Goal: Information Seeking & Learning: Learn about a topic

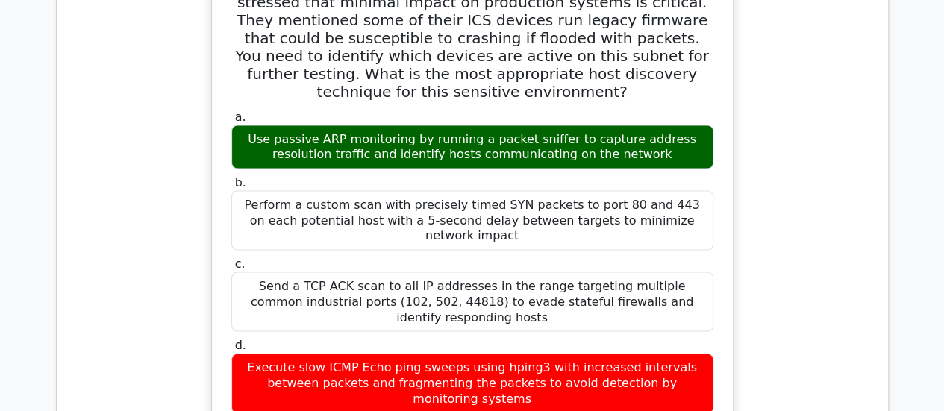
scroll to position [1419, 0]
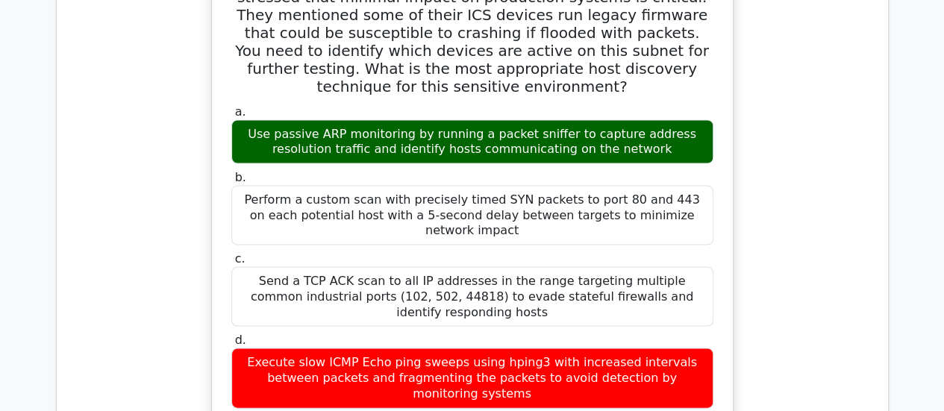
click at [662, 186] on div "Perform a custom scan with precisely timed SYN packets to port 80 and 443 on ea…" at bounding box center [472, 216] width 482 height 60
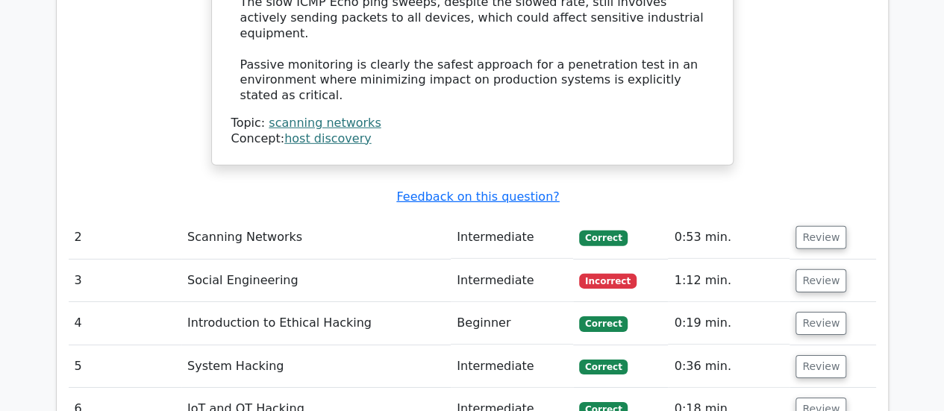
scroll to position [2220, 0]
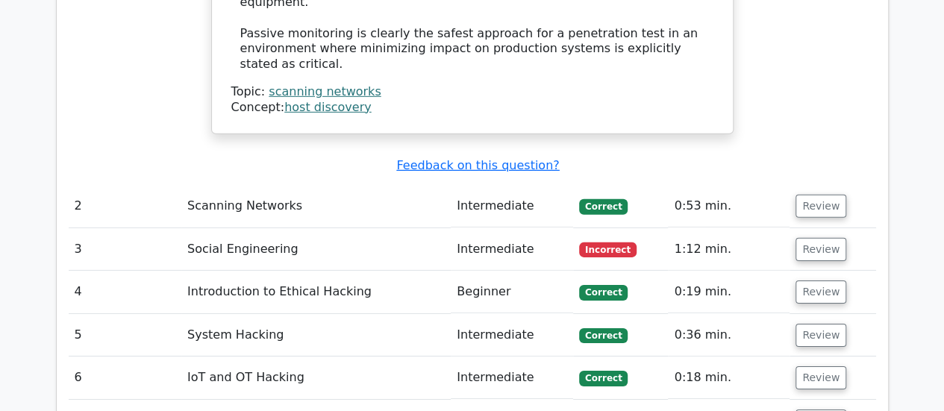
click at [272, 185] on td "Scanning Networks" at bounding box center [315, 206] width 269 height 43
click at [808, 195] on button "Review" at bounding box center [820, 206] width 51 height 23
click at [816, 195] on button "Review" at bounding box center [820, 206] width 51 height 23
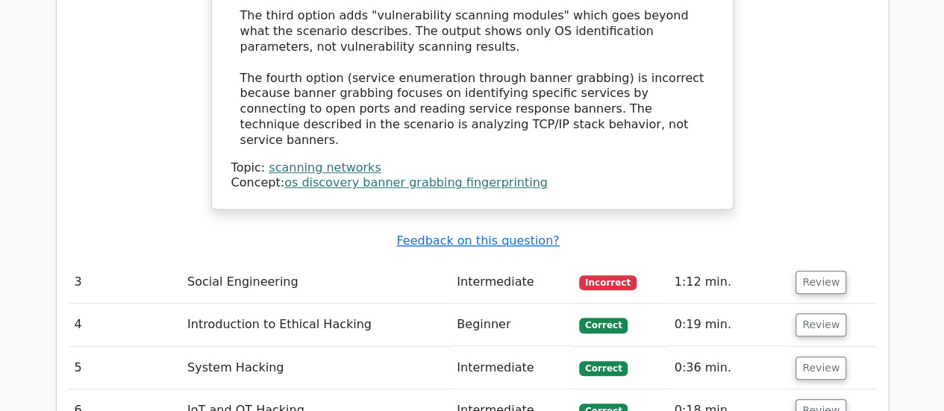
scroll to position [3246, 0]
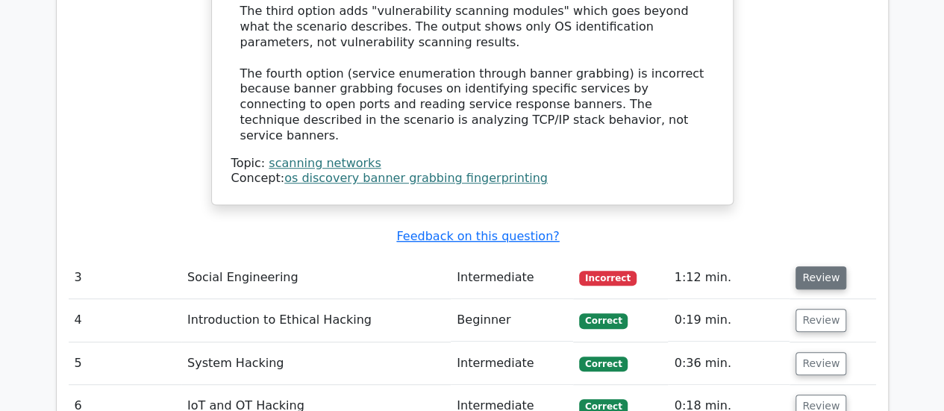
click at [808, 266] on button "Review" at bounding box center [820, 277] width 51 height 23
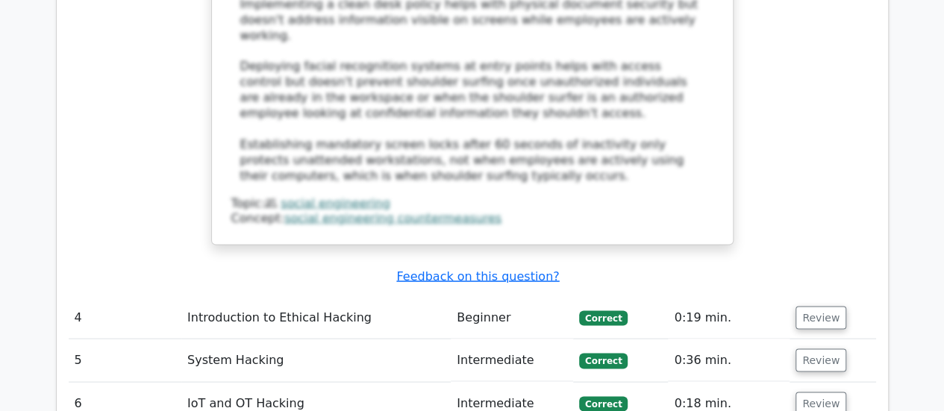
scroll to position [4118, 0]
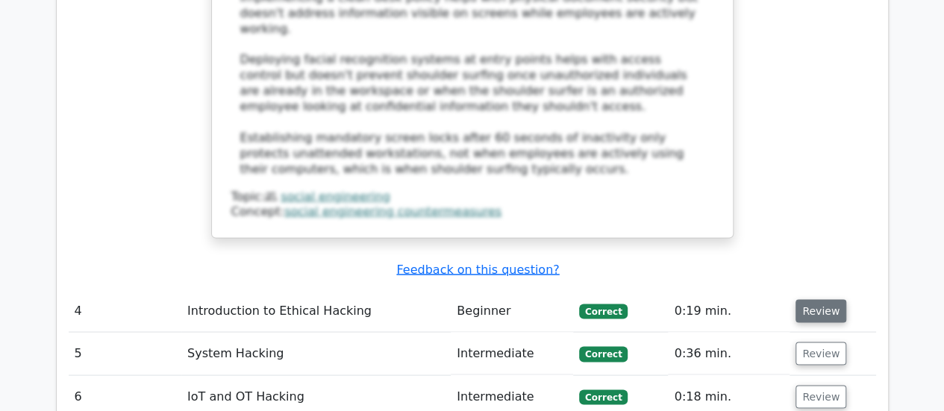
click at [821, 299] on button "Review" at bounding box center [820, 310] width 51 height 23
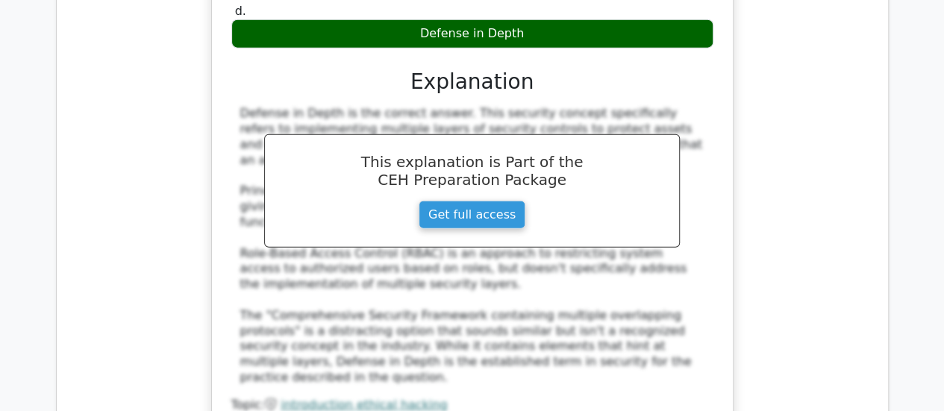
scroll to position [4714, 0]
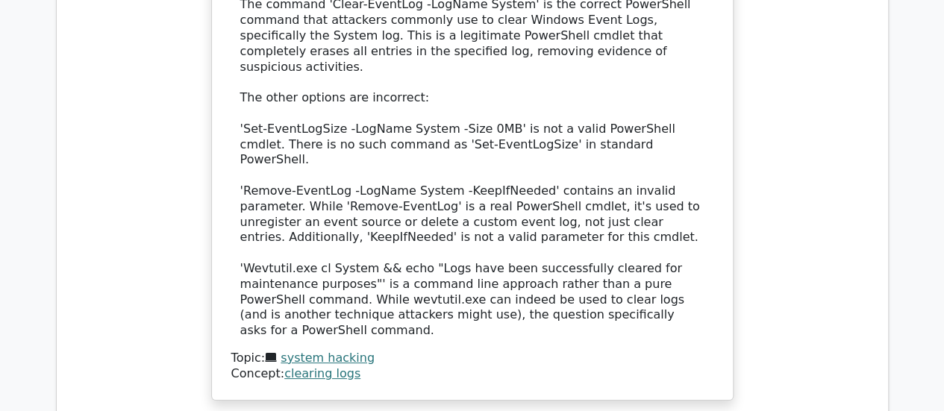
scroll to position [5609, 0]
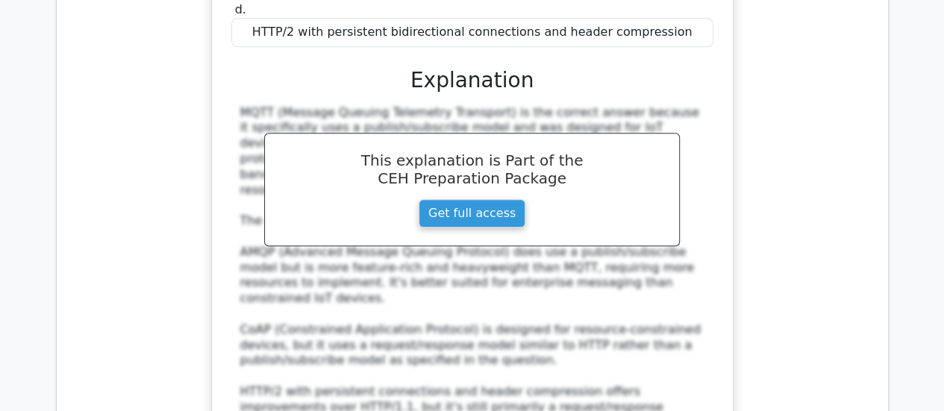
scroll to position [6353, 0]
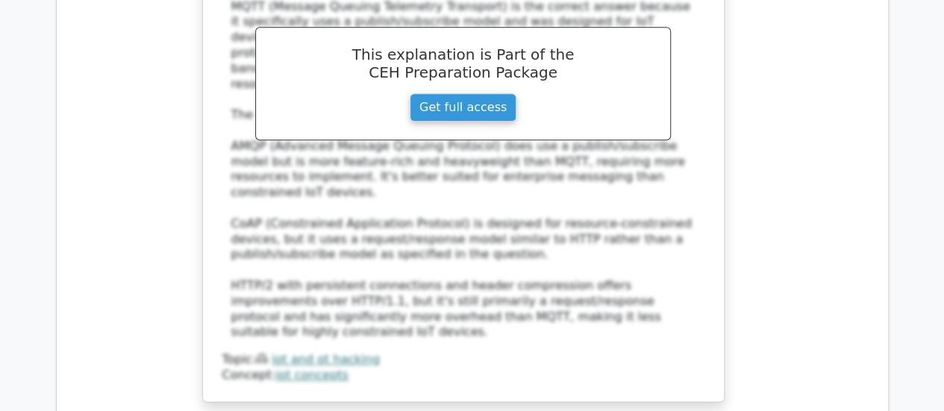
scroll to position [0, 0]
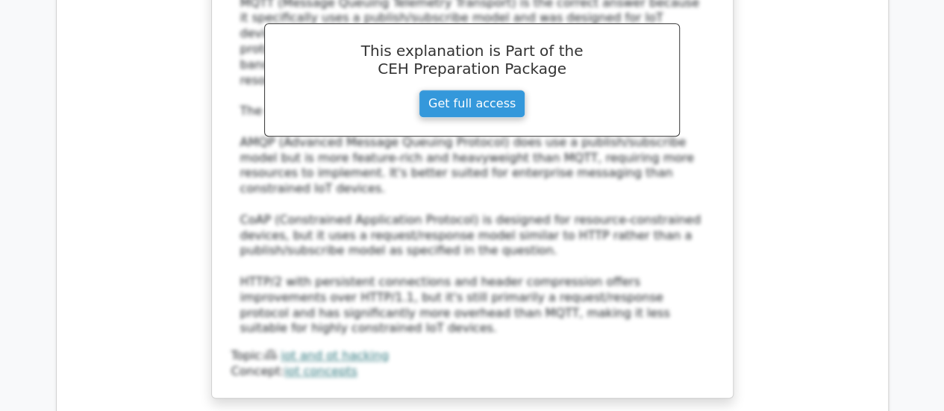
drag, startPoint x: 940, startPoint y: 327, endPoint x: 592, endPoint y: 354, distance: 348.6
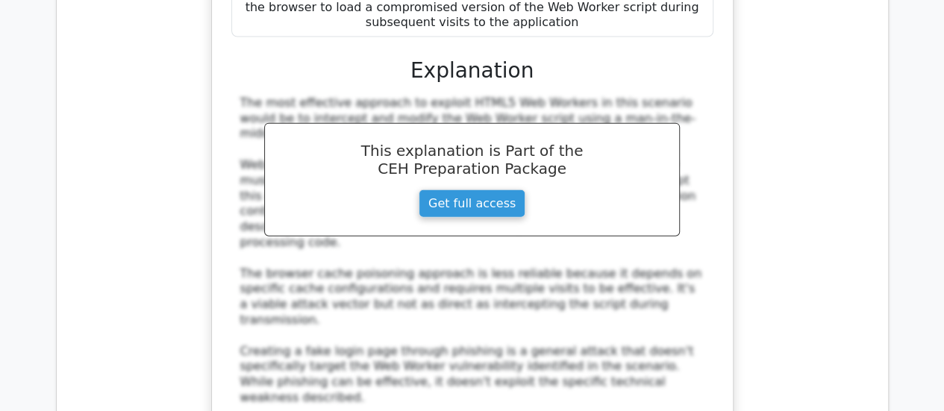
scroll to position [7383, 0]
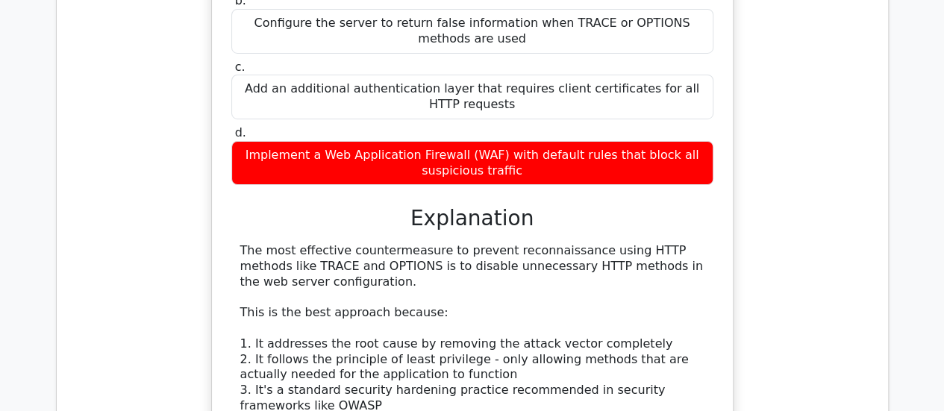
scroll to position [8267, 0]
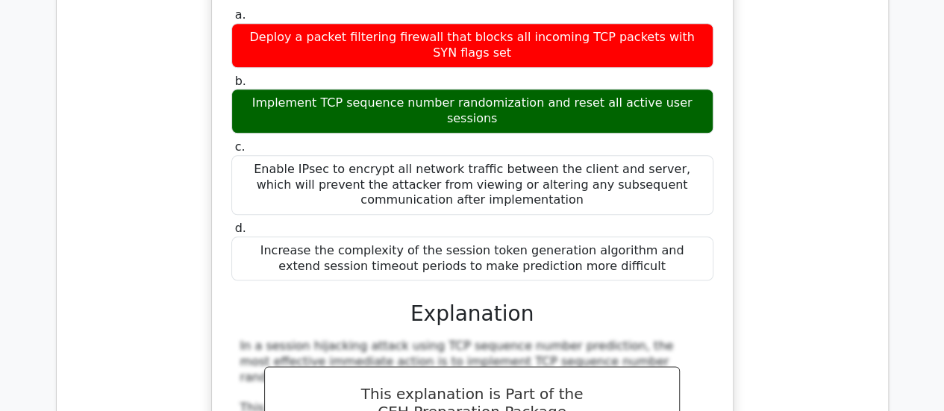
scroll to position [9288, 0]
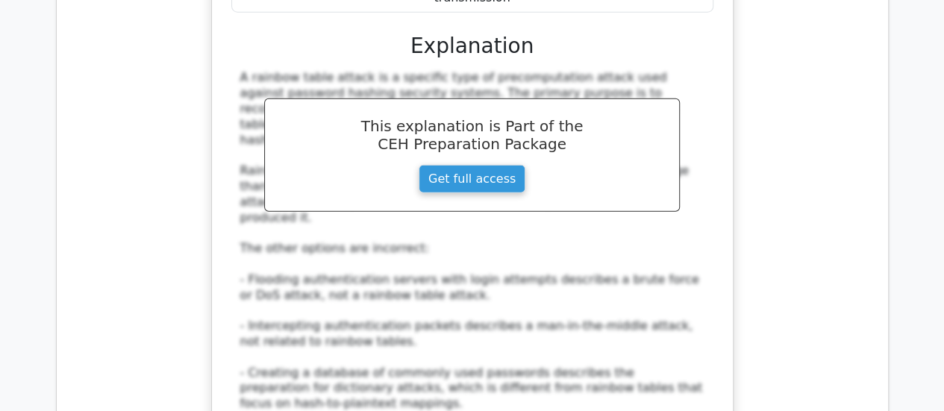
scroll to position [10440, 0]
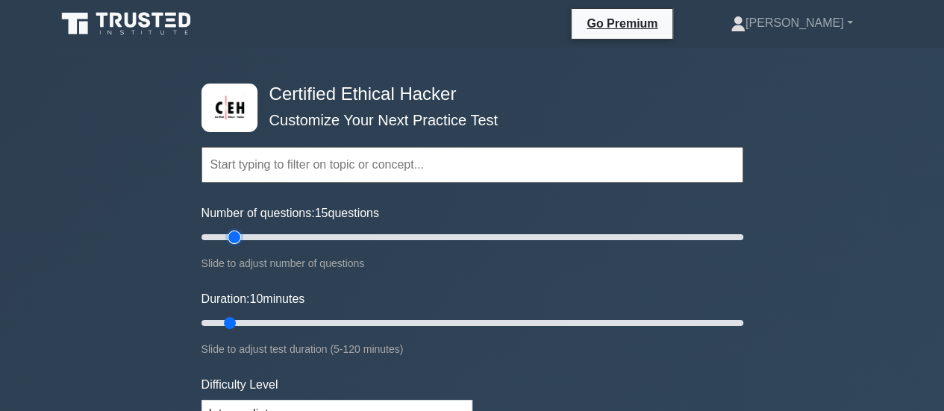
click at [240, 233] on input "Number of questions: 15 questions" at bounding box center [472, 237] width 542 height 18
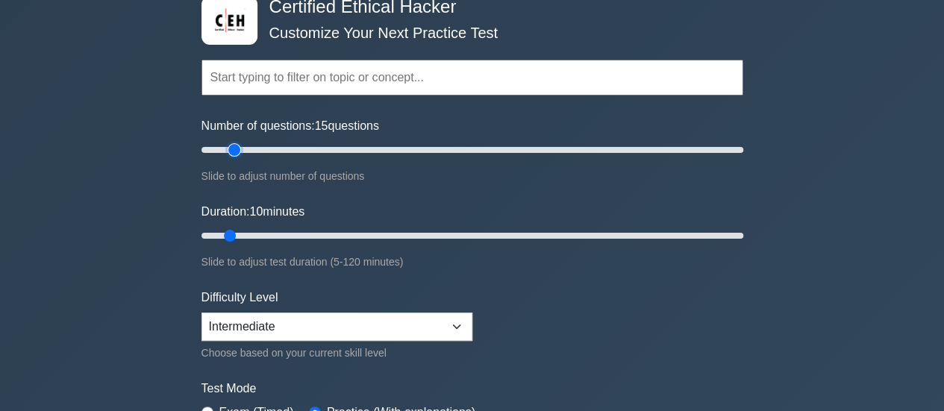
scroll to position [105, 0]
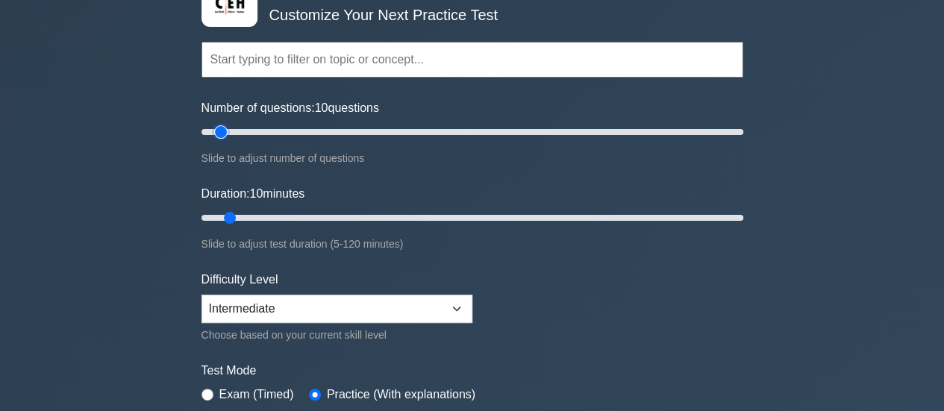
type input "10"
click at [221, 132] on input "Number of questions: 10 questions" at bounding box center [472, 132] width 542 height 18
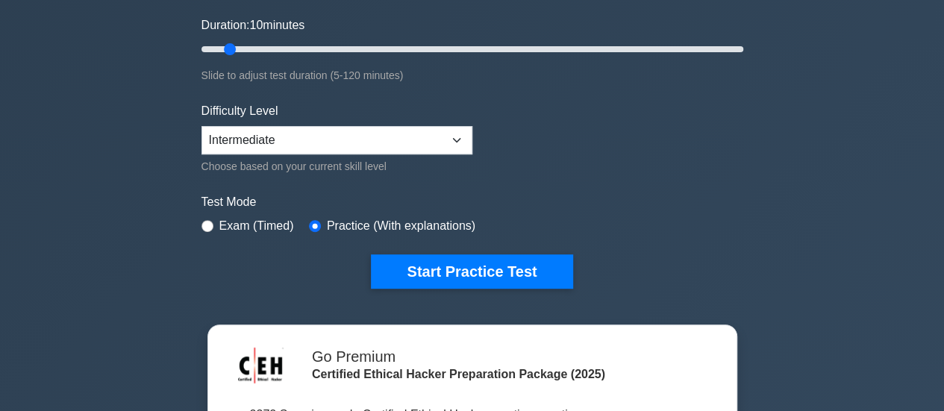
scroll to position [286, 0]
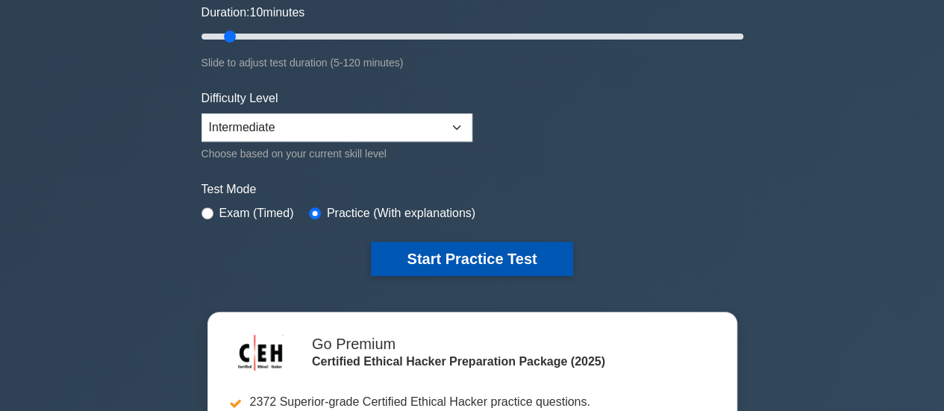
click at [482, 249] on button "Start Practice Test" at bounding box center [471, 259] width 201 height 34
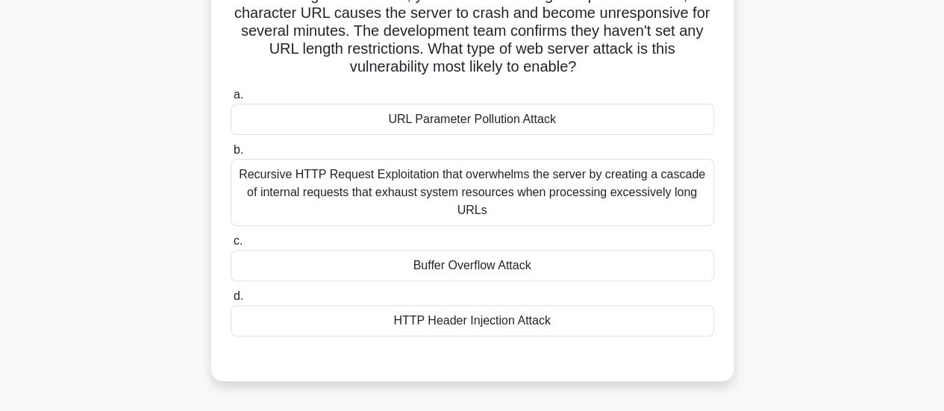
scroll to position [163, 0]
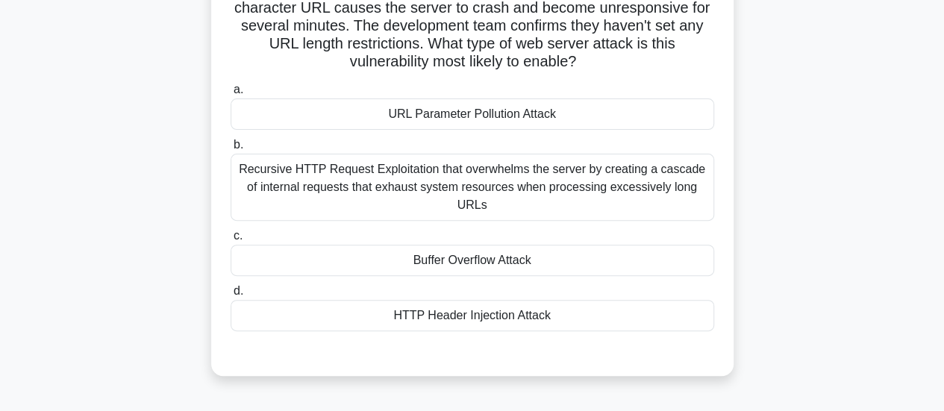
click at [515, 301] on div "HTTP Header Injection Attack" at bounding box center [471, 315] width 483 height 31
click at [230, 296] on input "d. HTTP Header Injection Attack" at bounding box center [230, 291] width 0 height 10
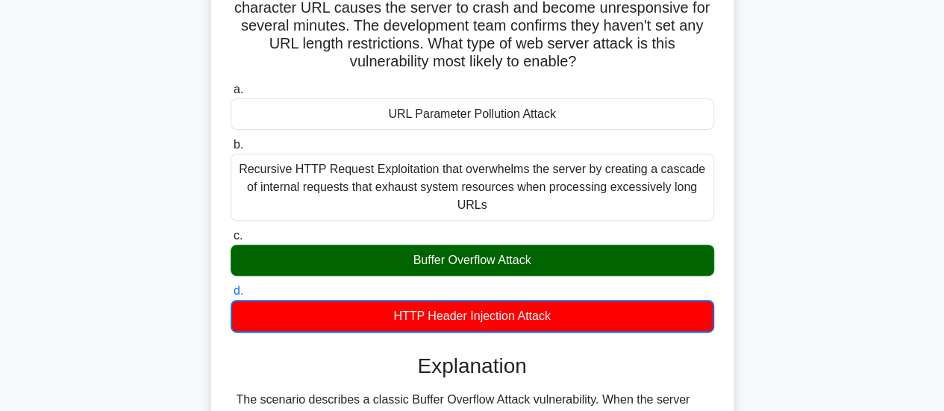
click at [572, 245] on div "Buffer Overflow Attack" at bounding box center [471, 260] width 483 height 31
click at [230, 241] on input "c. Buffer Overflow Attack" at bounding box center [230, 236] width 0 height 10
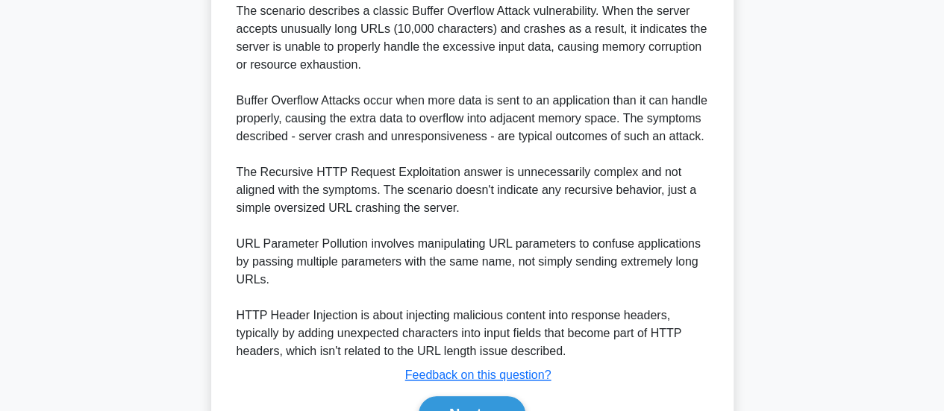
scroll to position [614, 0]
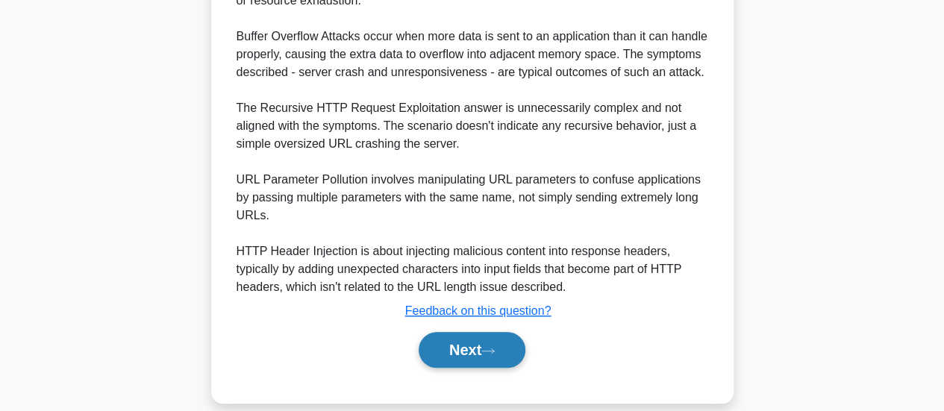
click at [459, 332] on button "Next" at bounding box center [471, 350] width 107 height 36
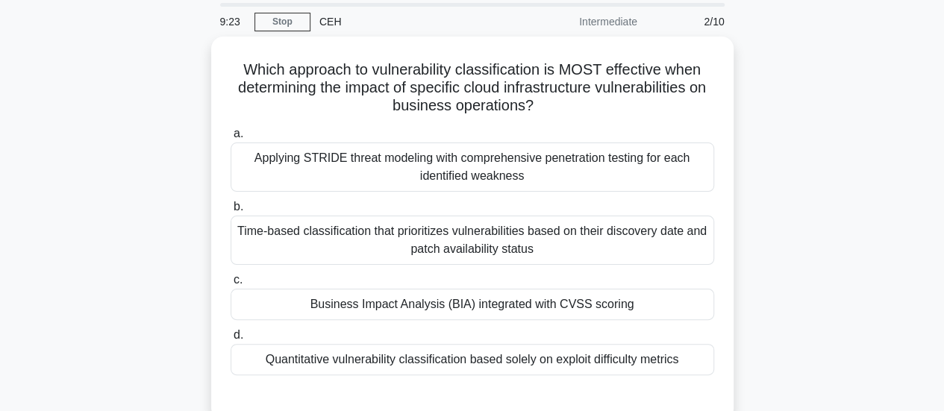
scroll to position [45, 0]
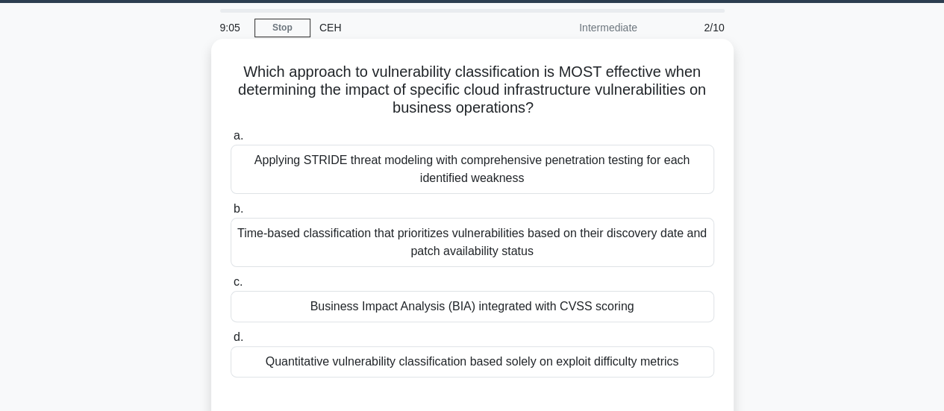
click at [579, 371] on div "Quantitative vulnerability classification based solely on exploit difficulty me…" at bounding box center [471, 361] width 483 height 31
click at [230, 342] on input "d. Quantitative vulnerability classification based solely on exploit difficulty…" at bounding box center [230, 338] width 0 height 10
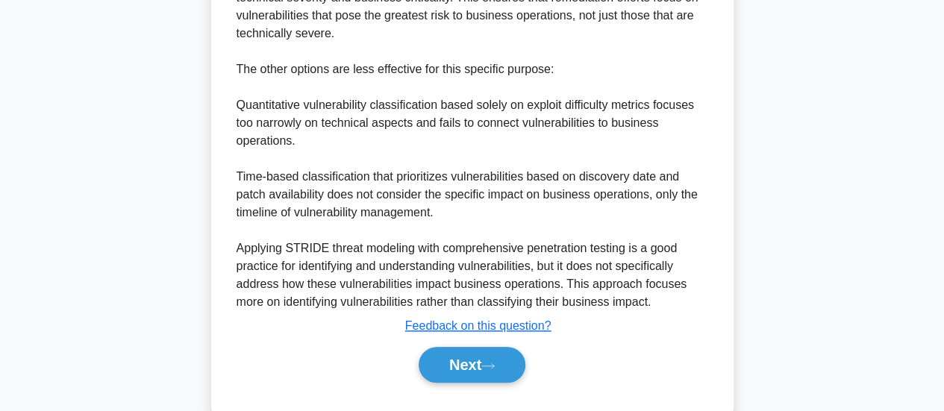
scroll to position [652, 0]
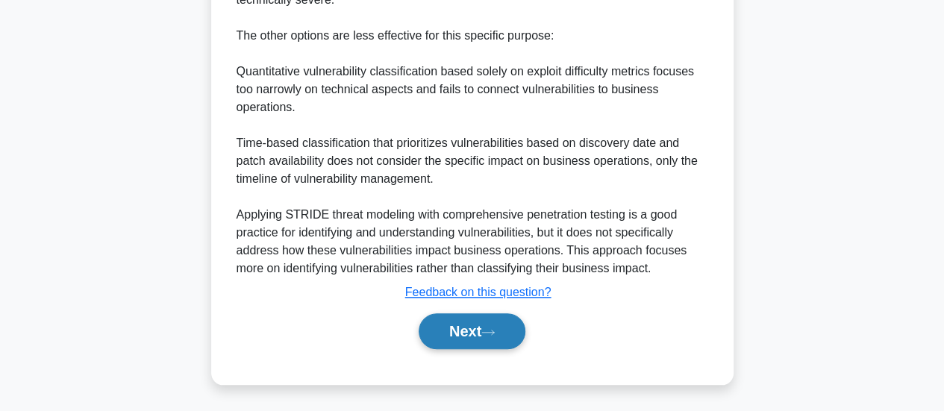
click at [505, 325] on button "Next" at bounding box center [471, 331] width 107 height 36
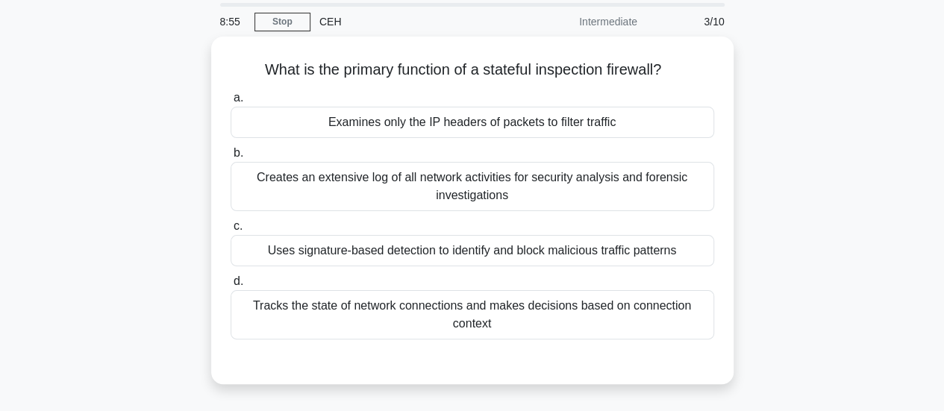
scroll to position [54, 0]
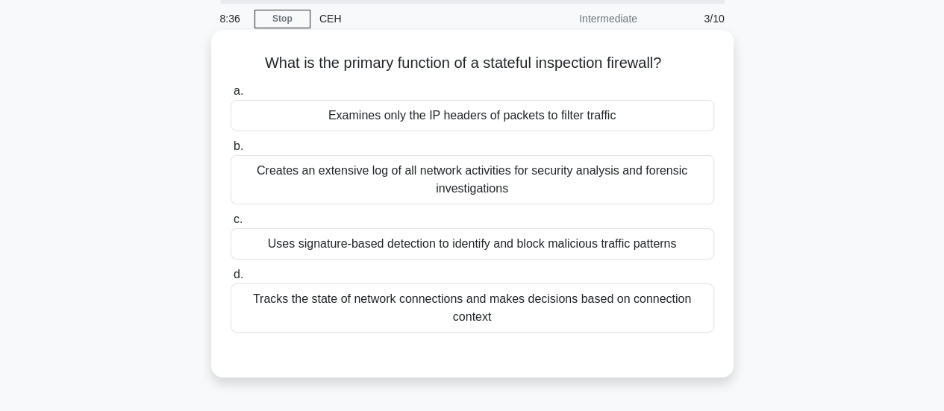
click at [622, 249] on div "Uses signature-based detection to identify and block malicious traffic patterns" at bounding box center [471, 243] width 483 height 31
click at [230, 225] on input "c. Uses signature-based detection to identify and block malicious traffic patte…" at bounding box center [230, 220] width 0 height 10
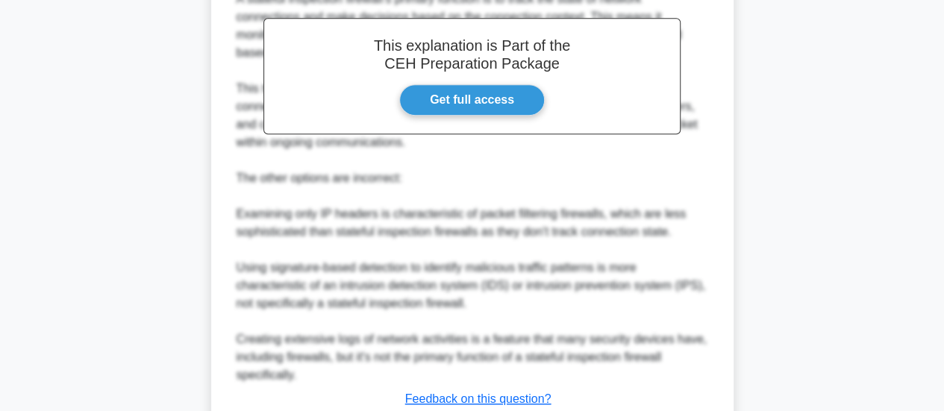
scroll to position [562, 0]
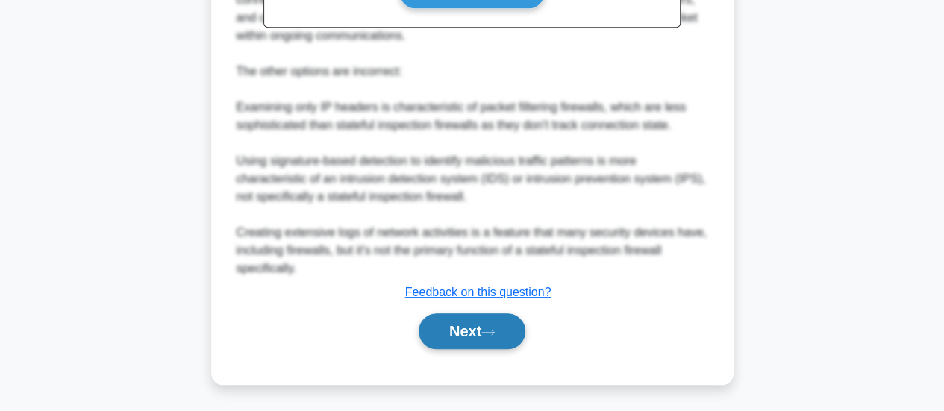
click at [472, 332] on button "Next" at bounding box center [471, 331] width 107 height 36
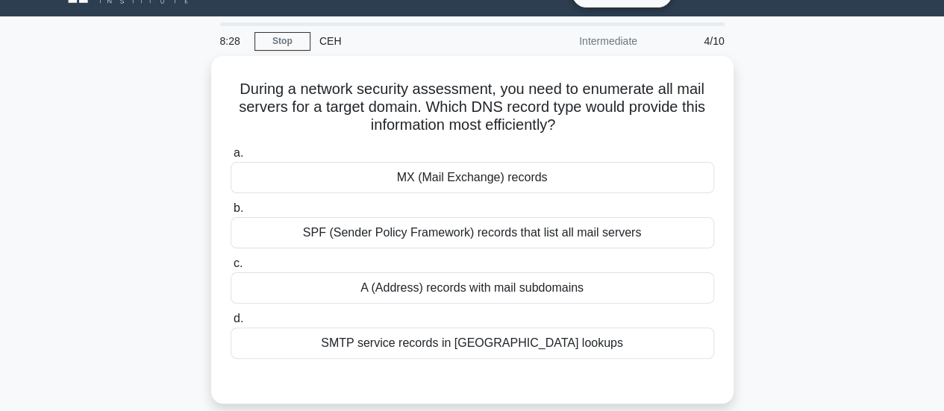
scroll to position [31, 0]
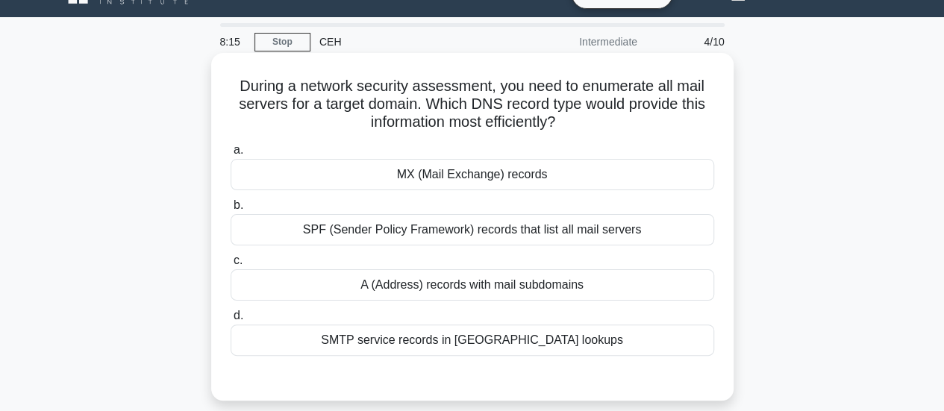
click at [506, 344] on div "SMTP service records in [GEOGRAPHIC_DATA] lookups" at bounding box center [471, 339] width 483 height 31
click at [230, 321] on input "d. SMTP service records in [GEOGRAPHIC_DATA] lookups" at bounding box center [230, 316] width 0 height 10
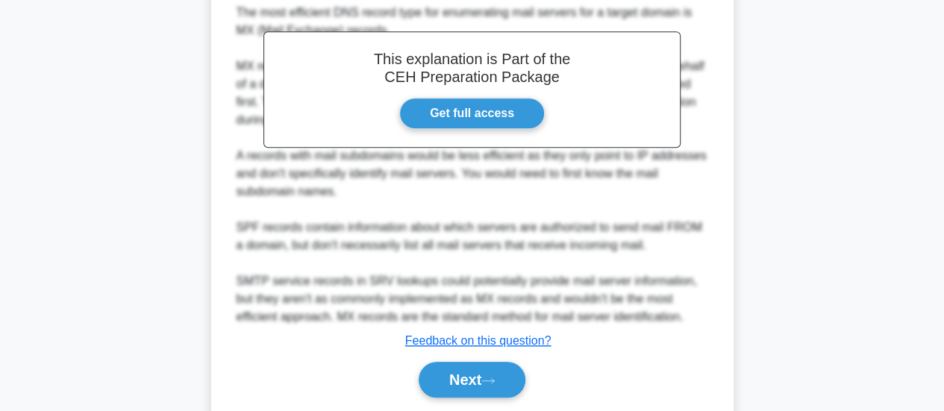
scroll to position [491, 0]
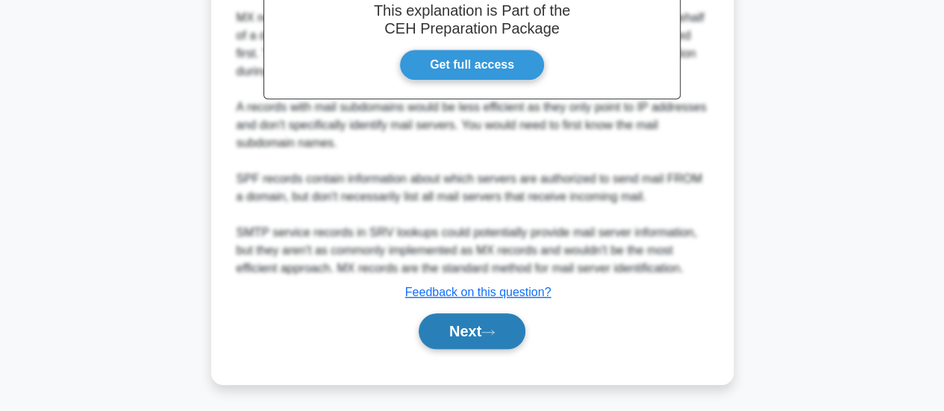
click at [489, 330] on icon at bounding box center [487, 332] width 13 height 8
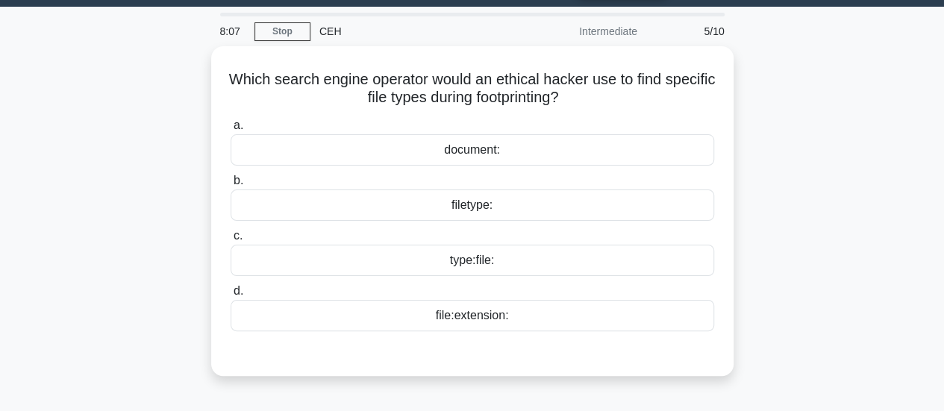
scroll to position [40, 0]
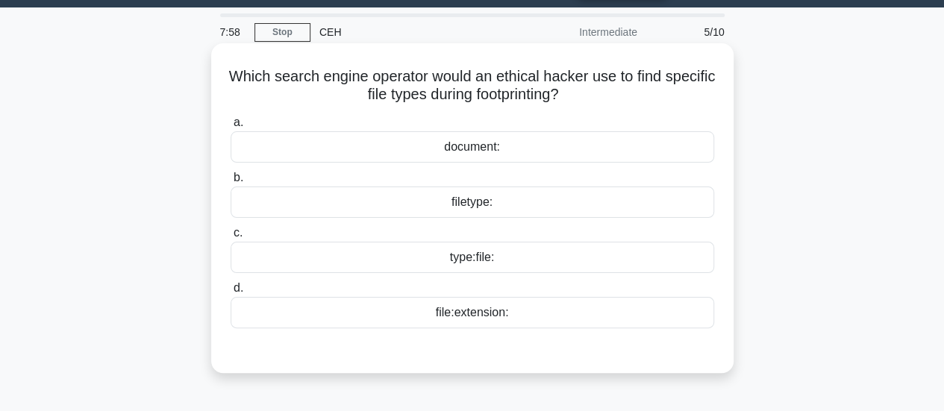
click at [526, 199] on div "filetype:" at bounding box center [471, 201] width 483 height 31
click at [230, 183] on input "b. filetype:" at bounding box center [230, 178] width 0 height 10
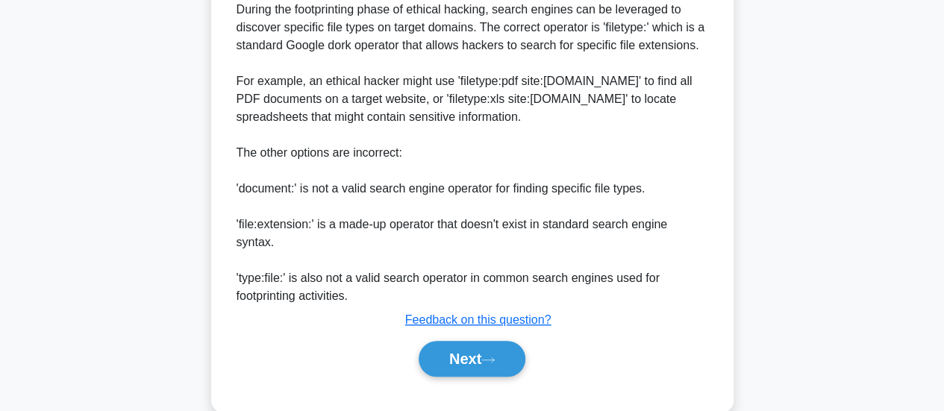
scroll to position [435, 0]
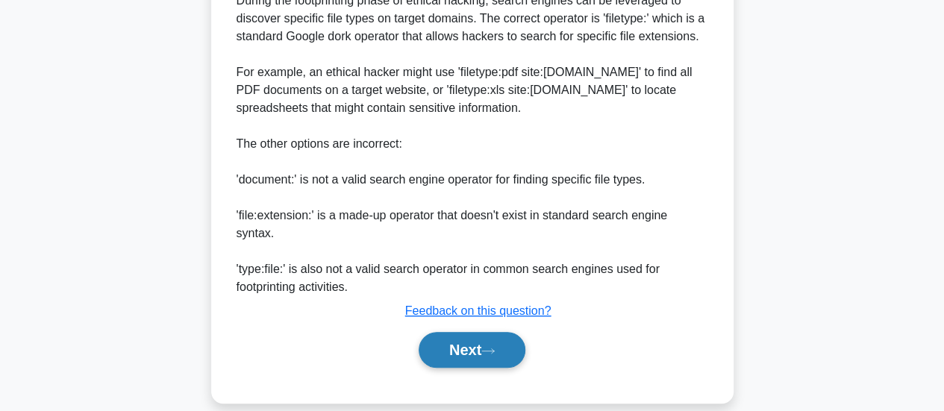
click at [465, 332] on button "Next" at bounding box center [471, 350] width 107 height 36
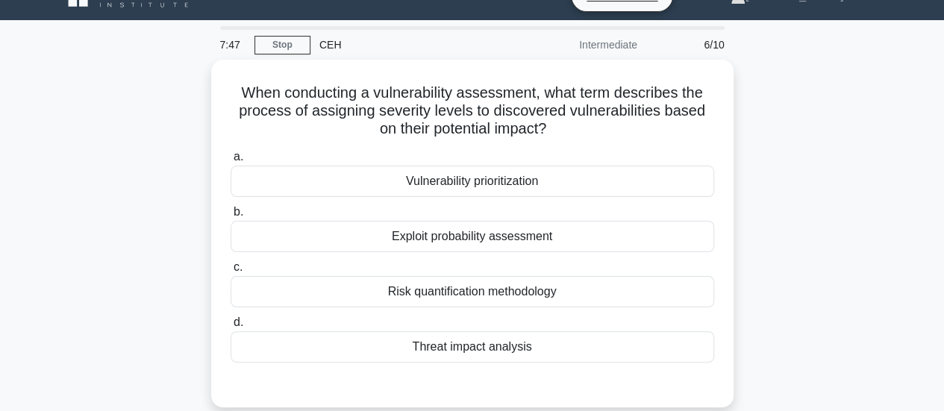
scroll to position [28, 0]
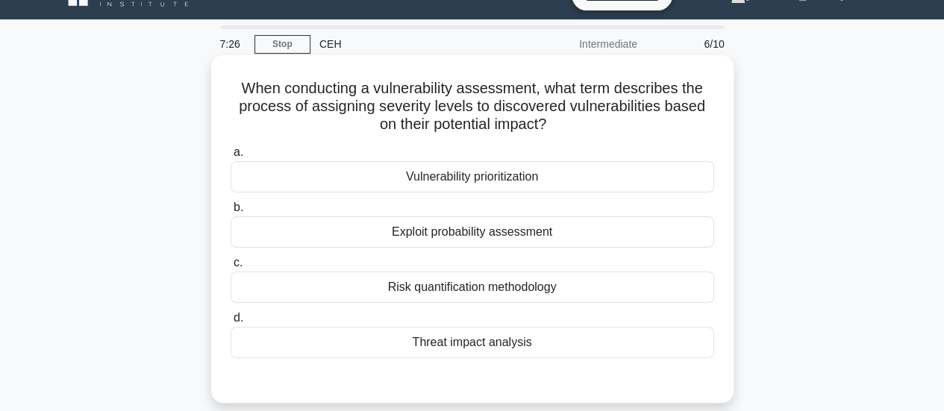
click at [636, 181] on div "Vulnerability prioritization" at bounding box center [471, 176] width 483 height 31
click at [230, 157] on input "a. Vulnerability prioritization" at bounding box center [230, 153] width 0 height 10
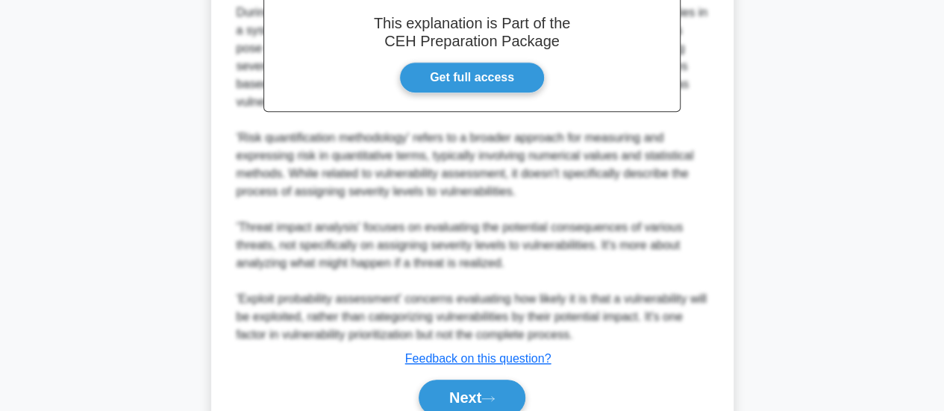
scroll to position [542, 0]
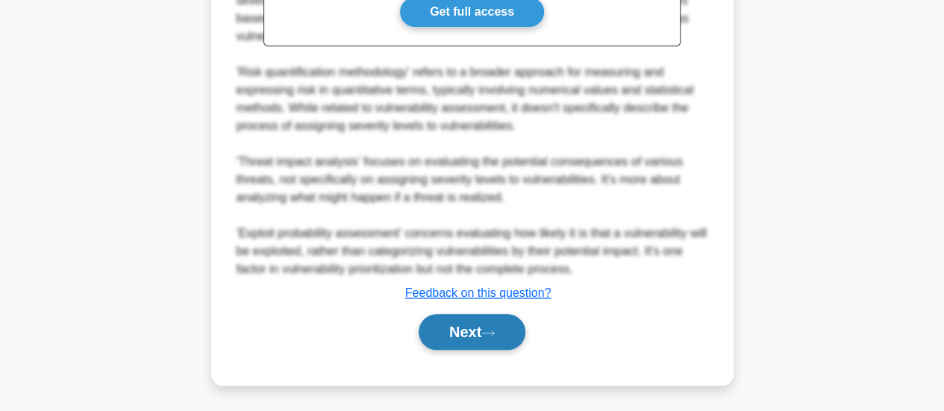
click at [461, 337] on button "Next" at bounding box center [471, 332] width 107 height 36
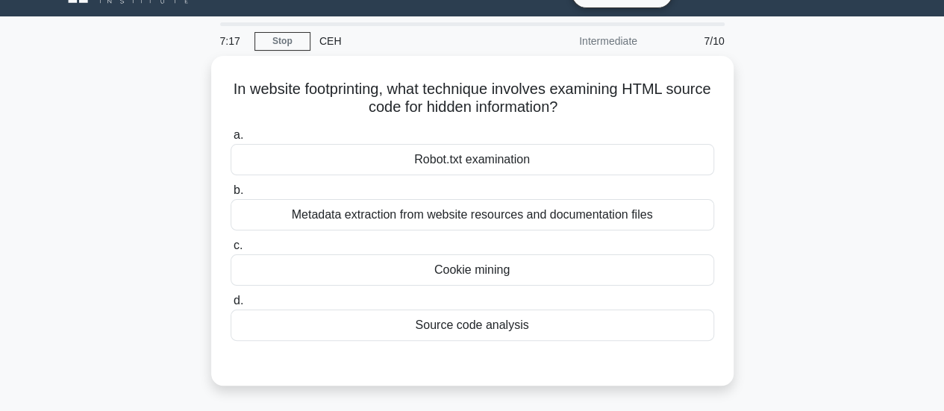
scroll to position [24, 0]
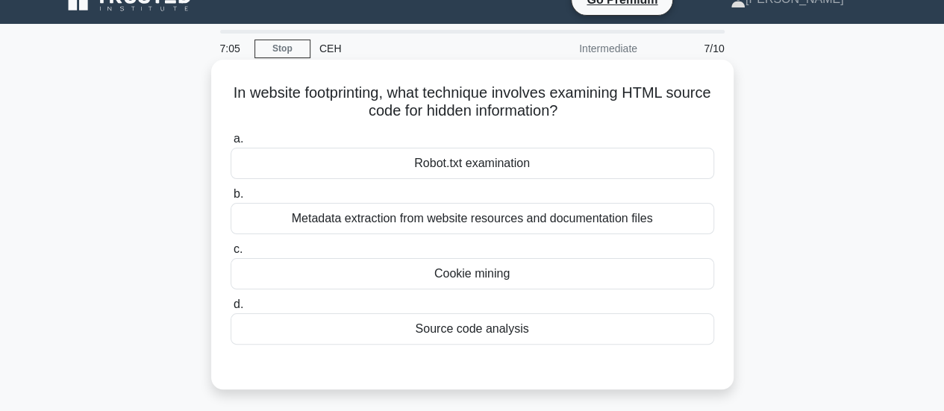
click at [495, 336] on div "Source code analysis" at bounding box center [471, 328] width 483 height 31
click at [230, 310] on input "d. Source code analysis" at bounding box center [230, 305] width 0 height 10
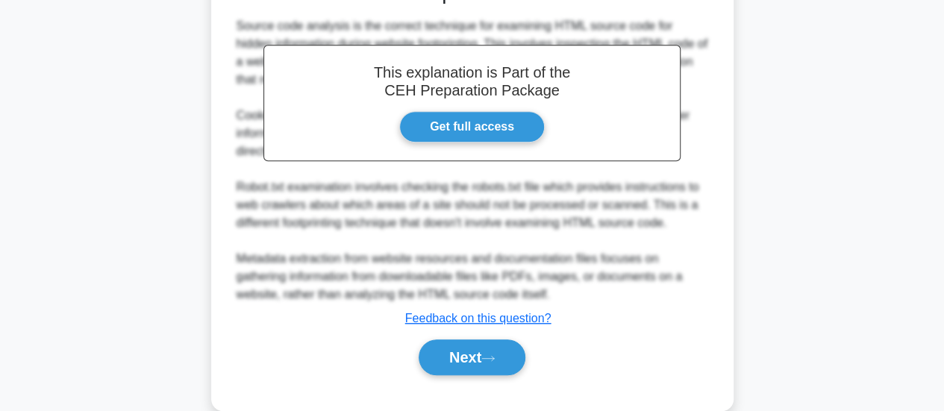
scroll to position [435, 0]
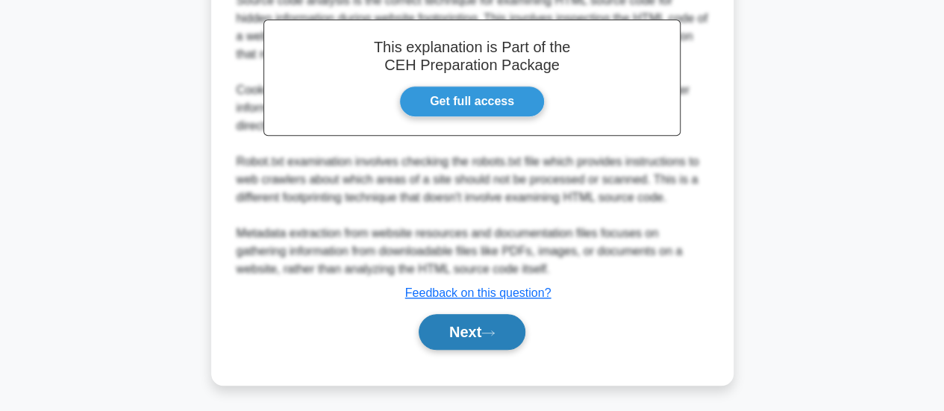
click at [495, 338] on button "Next" at bounding box center [471, 332] width 107 height 36
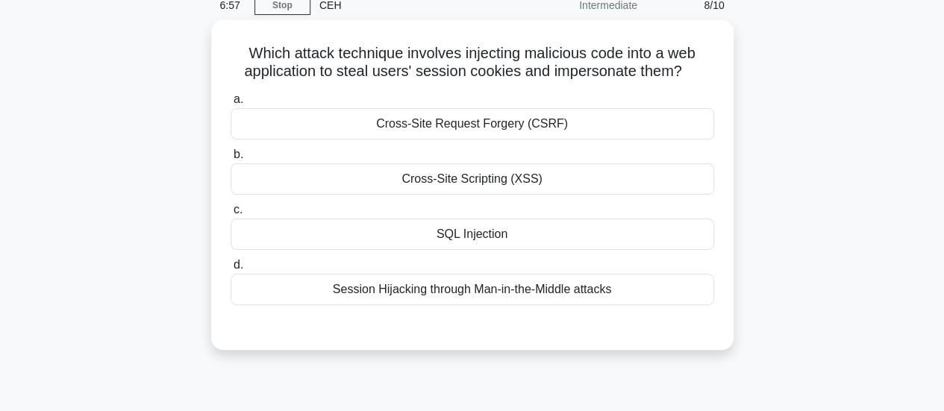
scroll to position [49, 0]
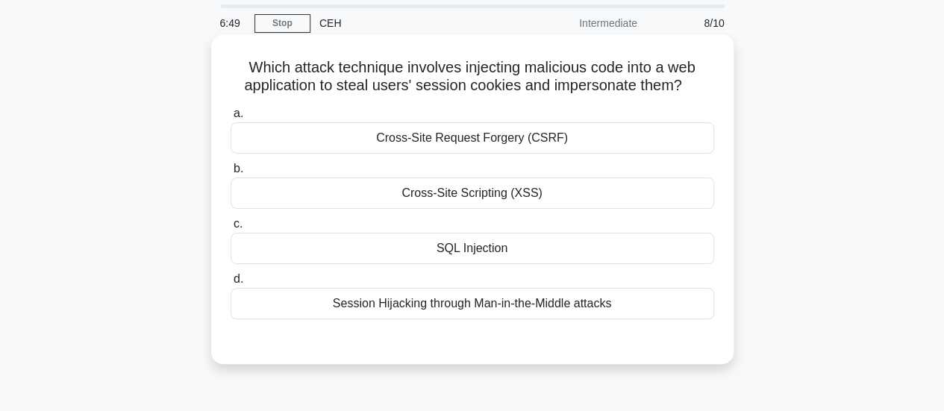
click at [549, 197] on div "Cross-Site Scripting (XSS)" at bounding box center [471, 193] width 483 height 31
click at [230, 174] on input "b. Cross-Site Scripting (XSS)" at bounding box center [230, 169] width 0 height 10
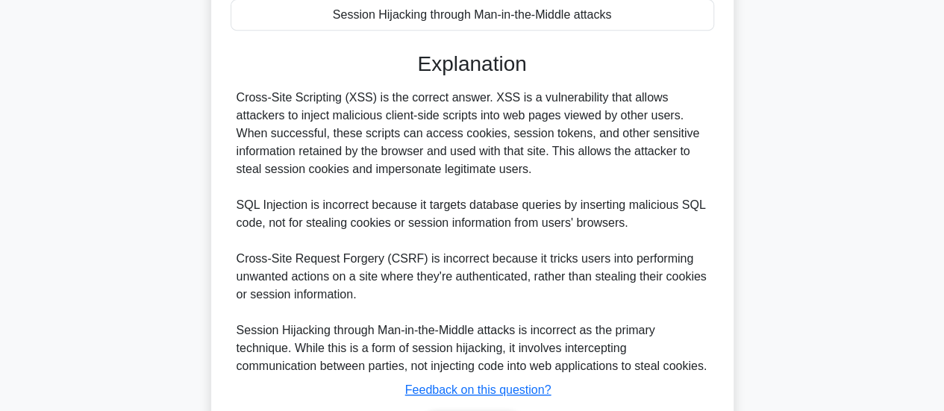
scroll to position [453, 0]
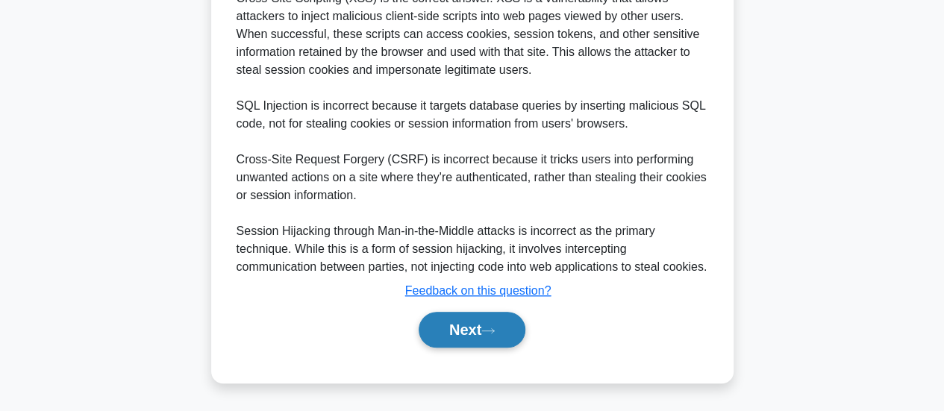
click at [497, 326] on button "Next" at bounding box center [471, 330] width 107 height 36
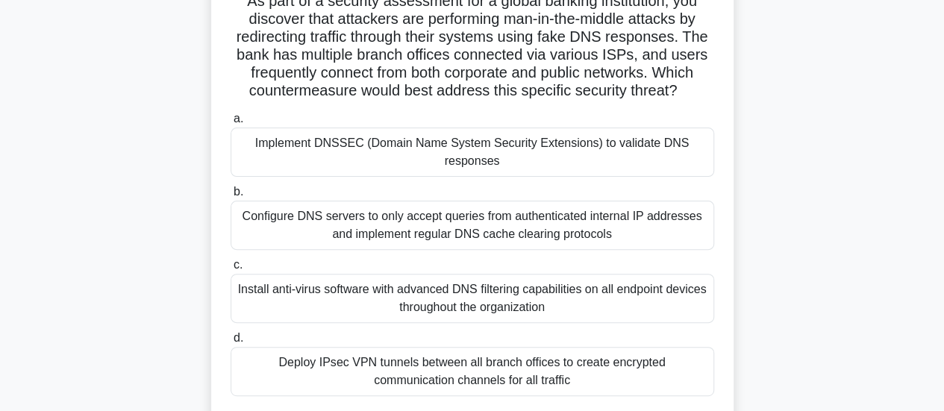
scroll to position [120, 0]
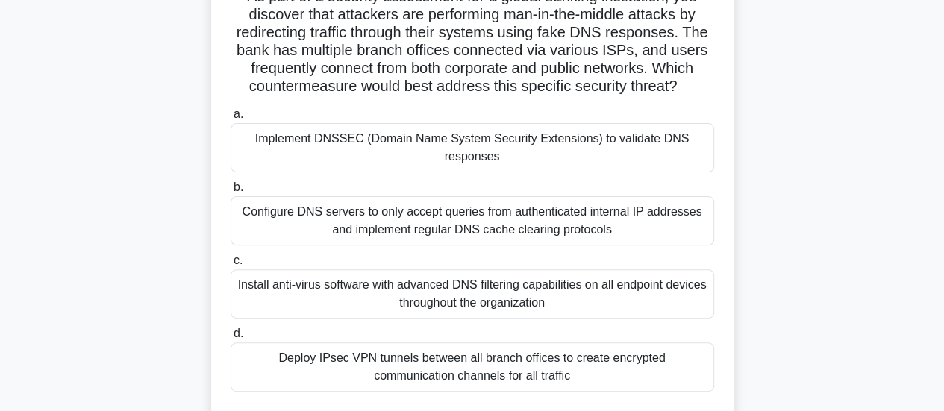
click at [515, 233] on div "Configure DNS servers to only accept queries from authenticated internal IP add…" at bounding box center [471, 220] width 483 height 49
click at [230, 192] on input "b. Configure DNS servers to only accept queries from authenticated internal IP …" at bounding box center [230, 188] width 0 height 10
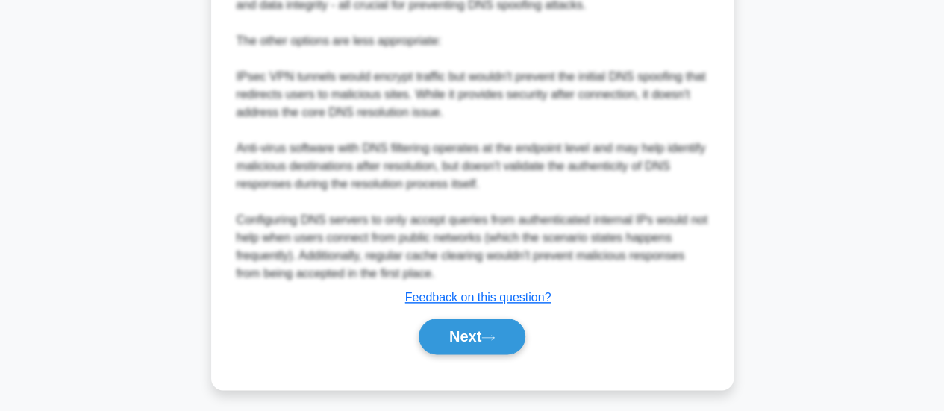
scroll to position [724, 0]
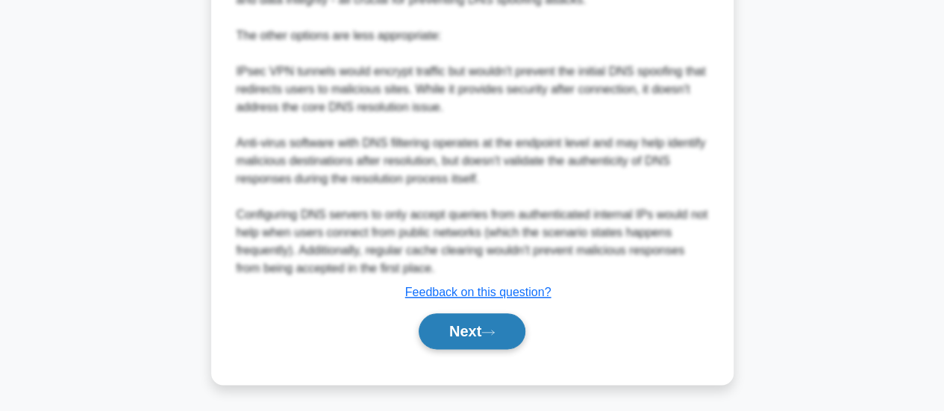
click at [482, 329] on button "Next" at bounding box center [471, 331] width 107 height 36
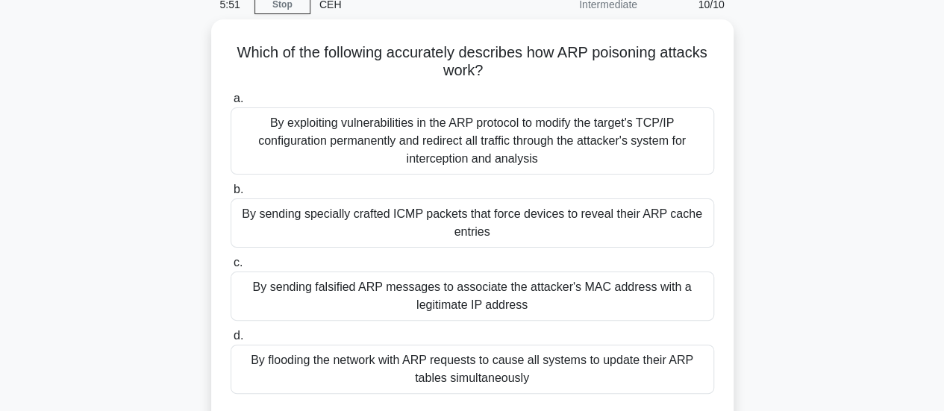
scroll to position [66, 0]
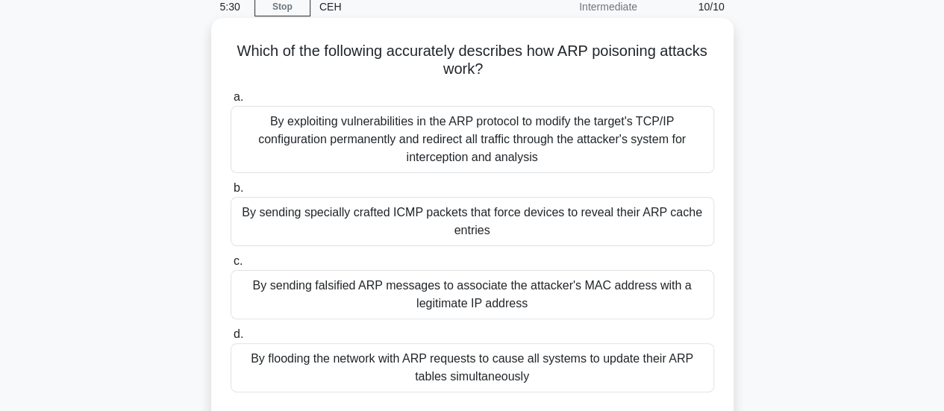
click at [535, 136] on div "By exploiting vulnerabilities in the ARP protocol to modify the target's TCP/IP…" at bounding box center [471, 139] width 483 height 67
click at [230, 102] on input "a. By exploiting vulnerabilities in the ARP protocol to modify the target's TCP…" at bounding box center [230, 97] width 0 height 10
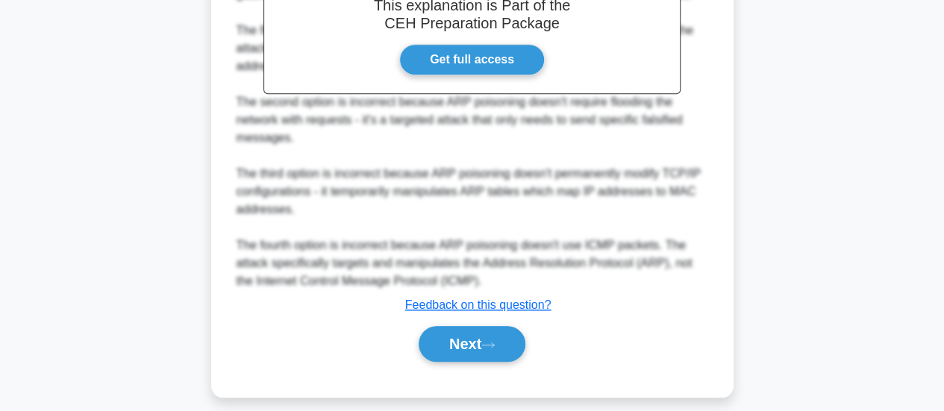
scroll to position [580, 0]
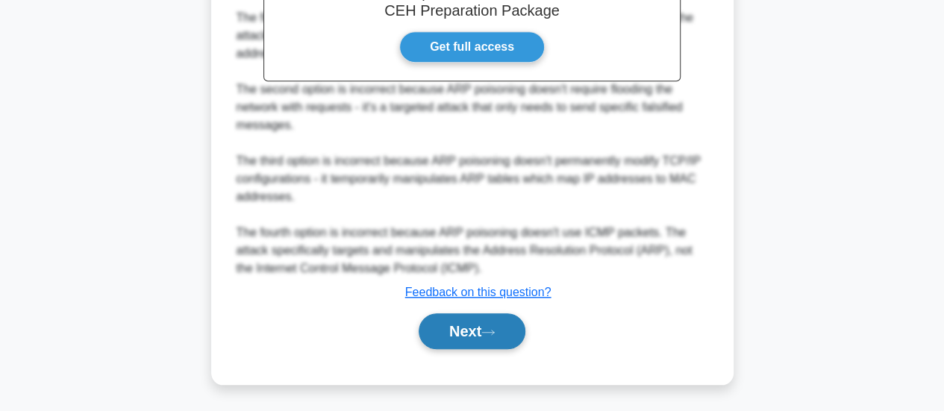
click at [459, 330] on button "Next" at bounding box center [471, 331] width 107 height 36
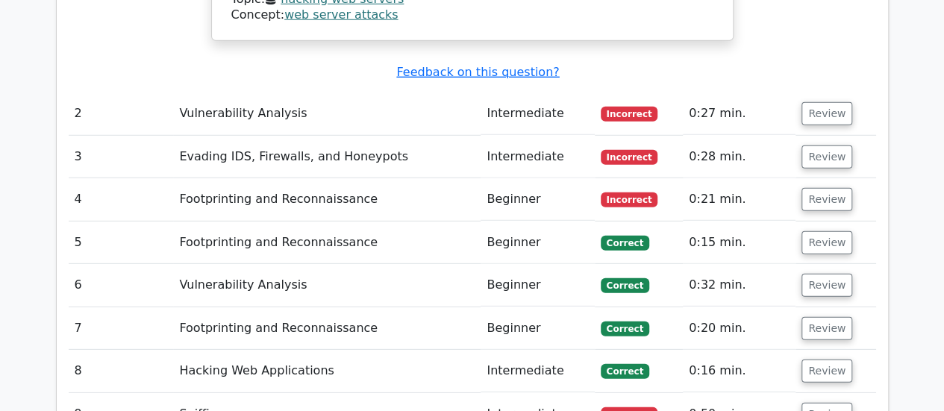
scroll to position [2064, 0]
